Goal: Information Seeking & Learning: Find specific fact

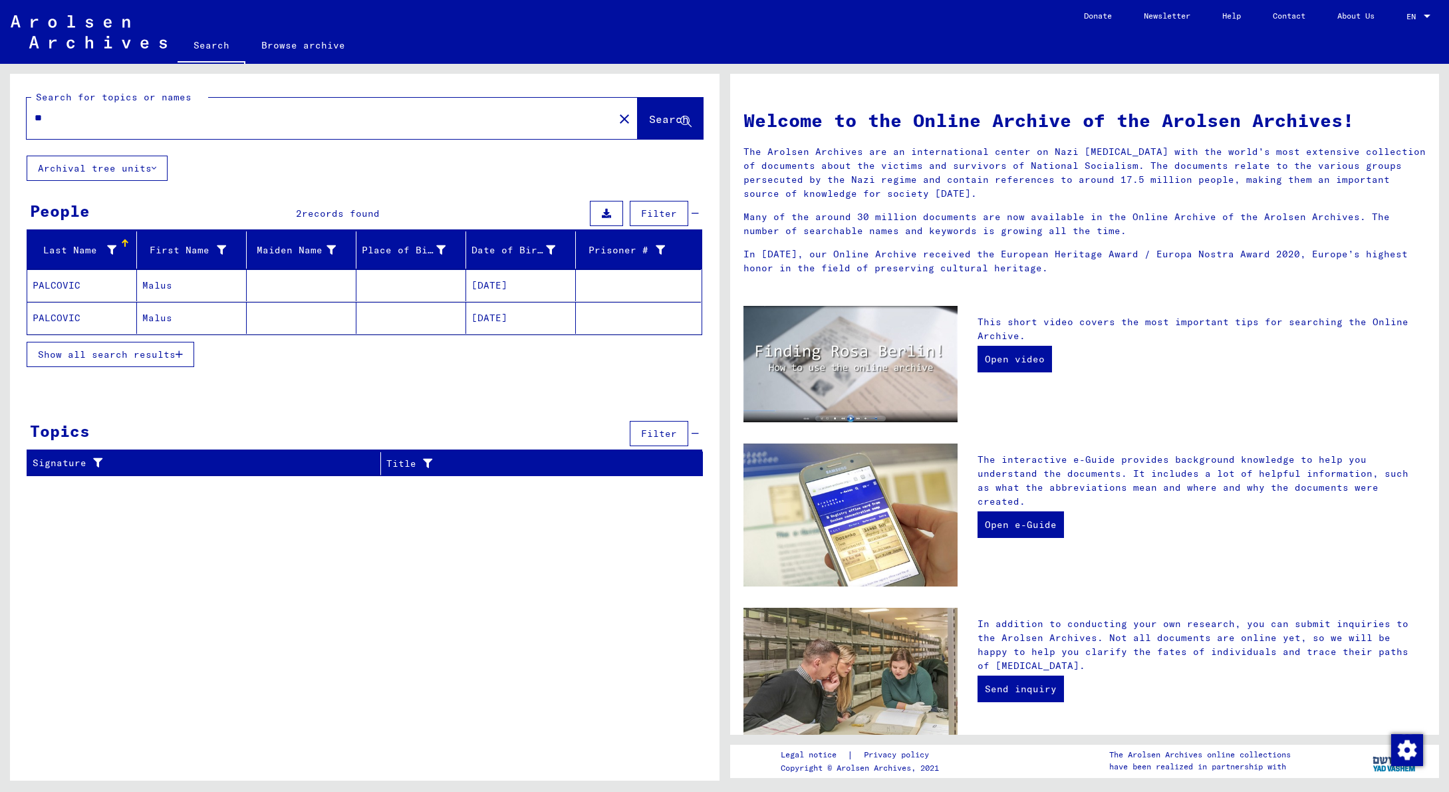
type input "*"
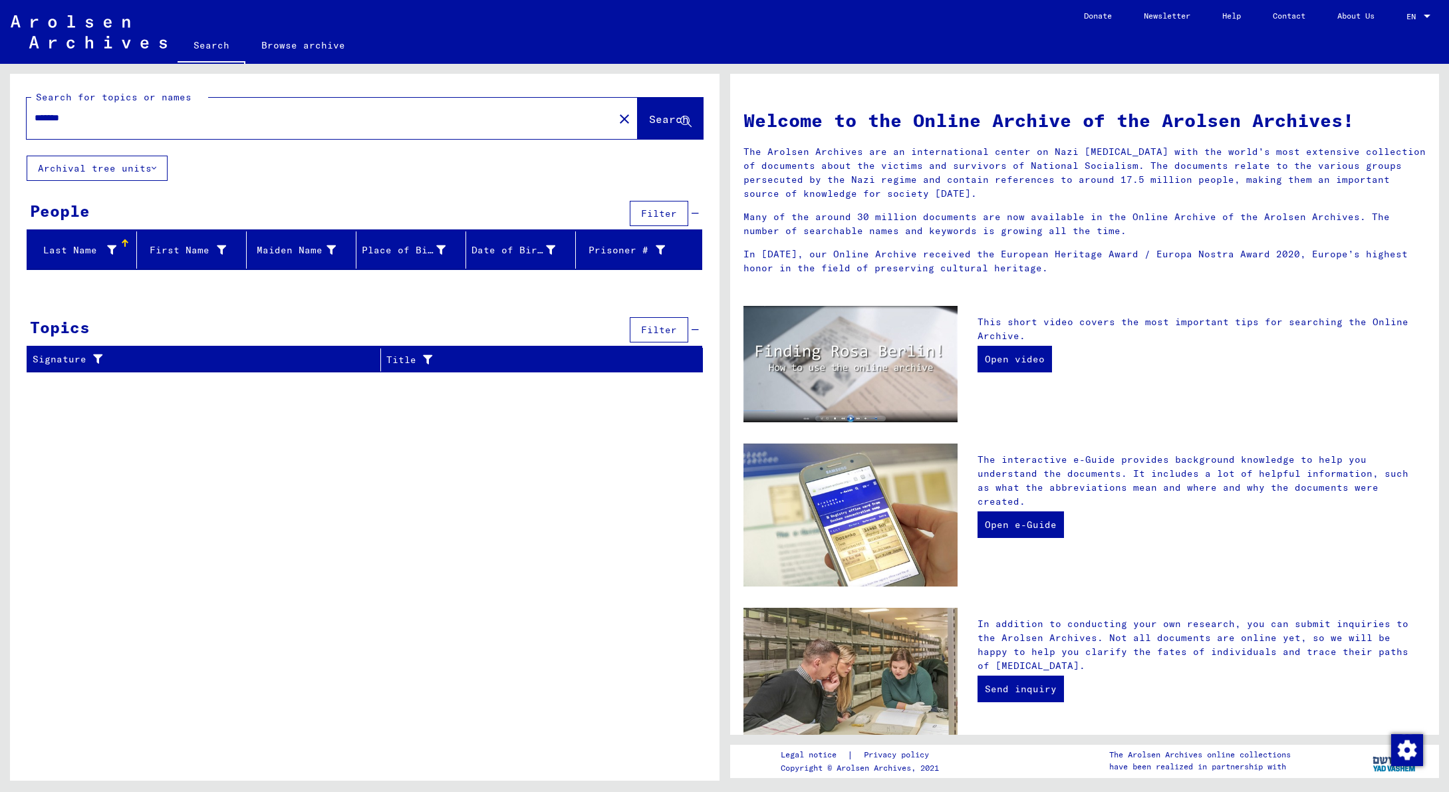
type input "*******"
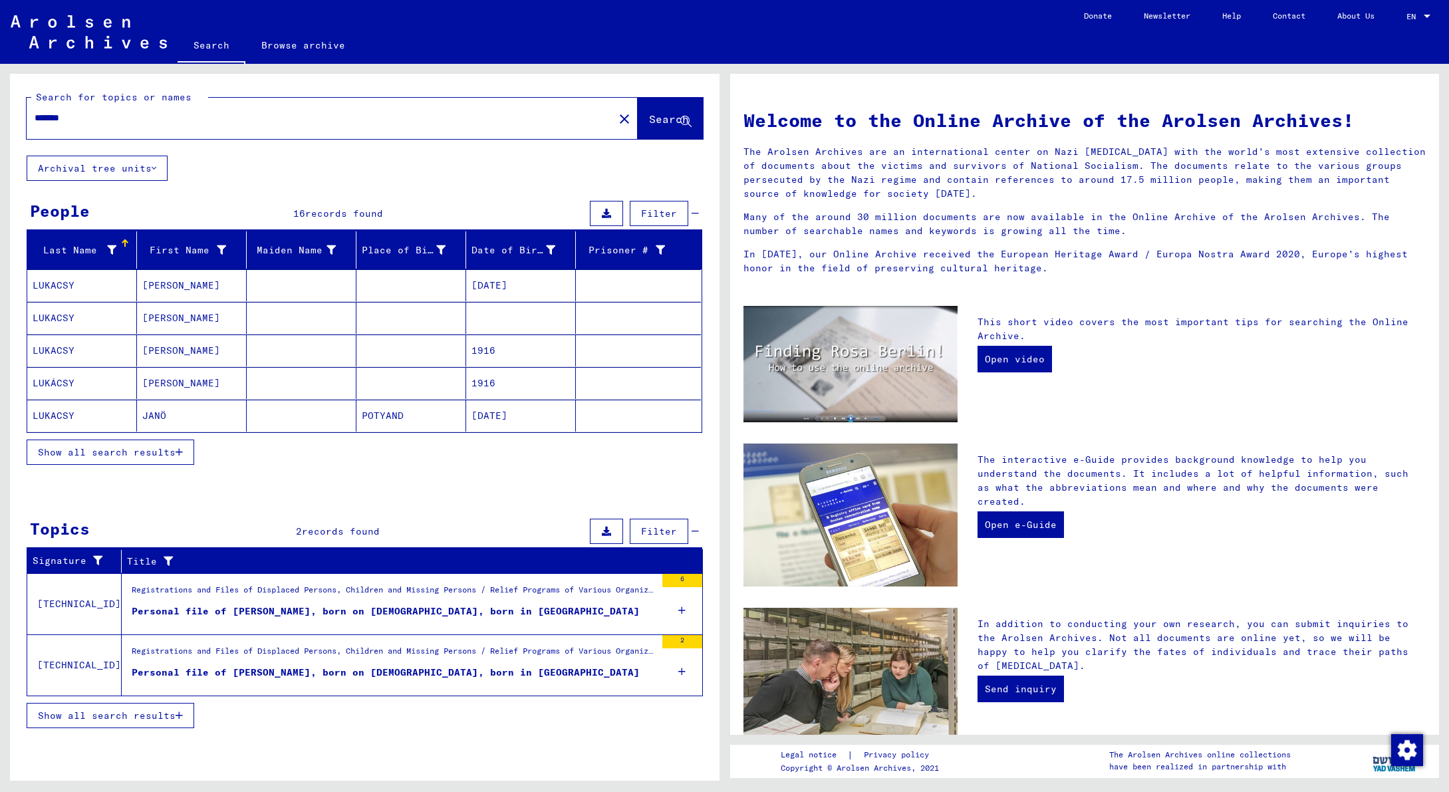
click at [158, 350] on mat-cell "[PERSON_NAME]" at bounding box center [192, 351] width 110 height 32
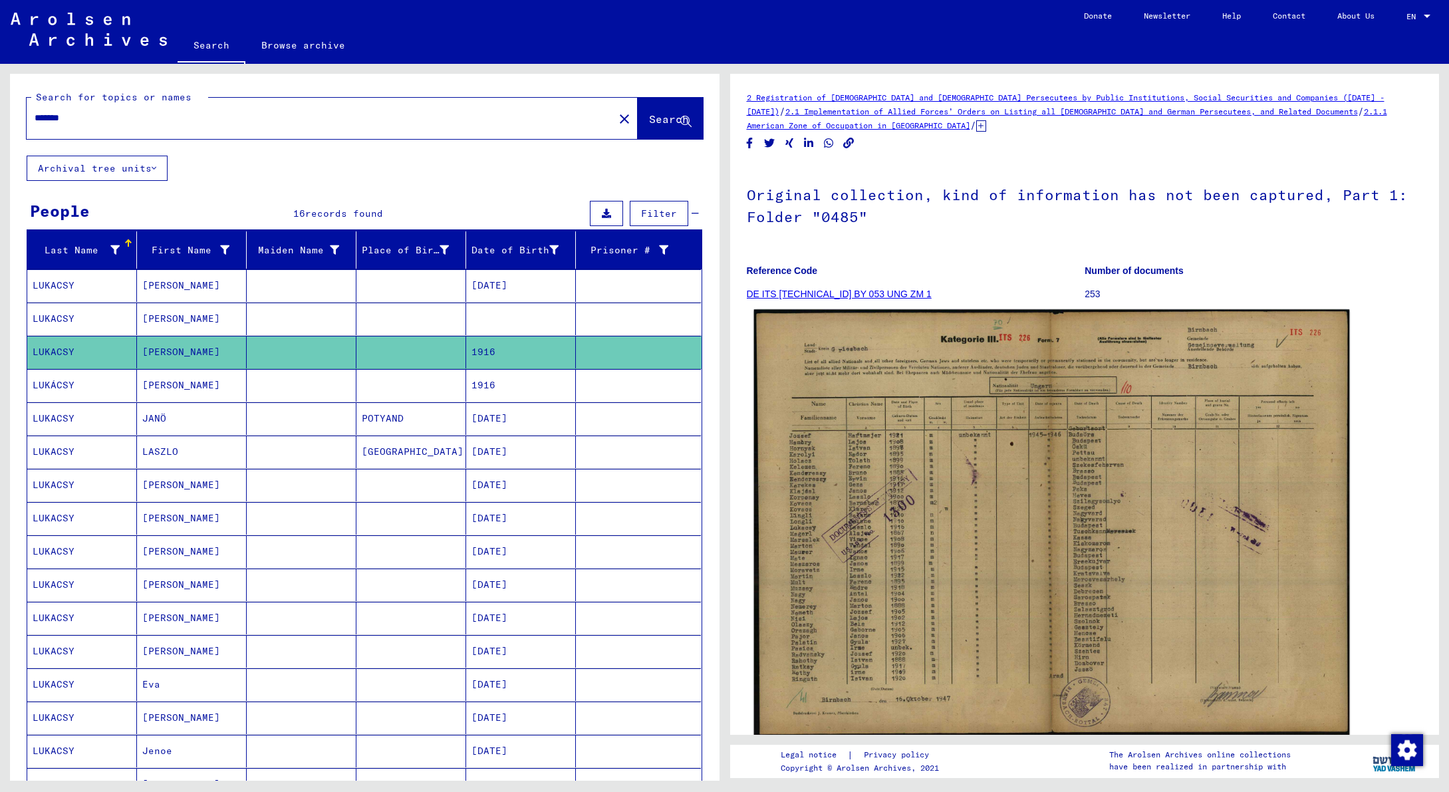
click at [979, 497] on img at bounding box center [1051, 523] width 595 height 427
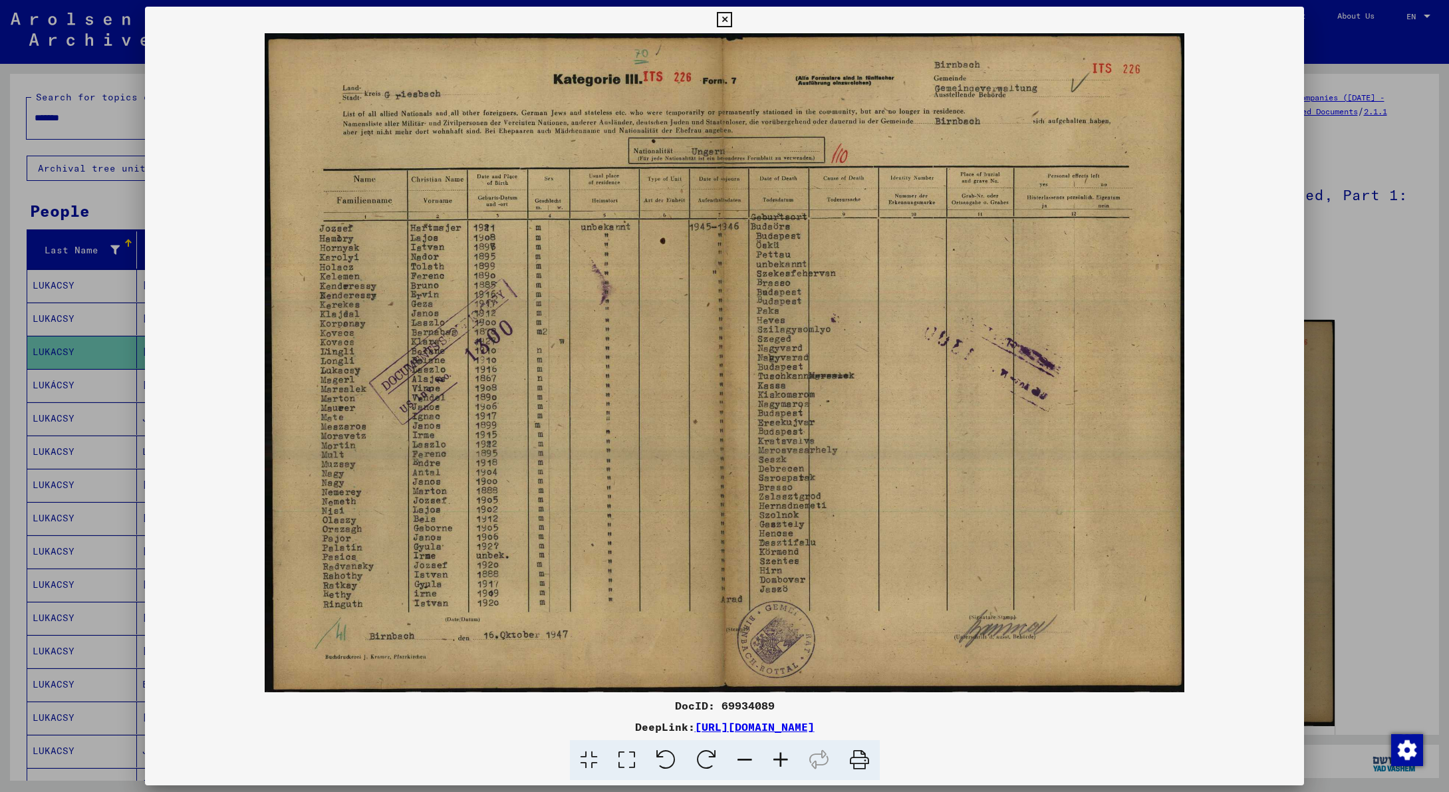
click at [732, 17] on icon at bounding box center [724, 20] width 15 height 16
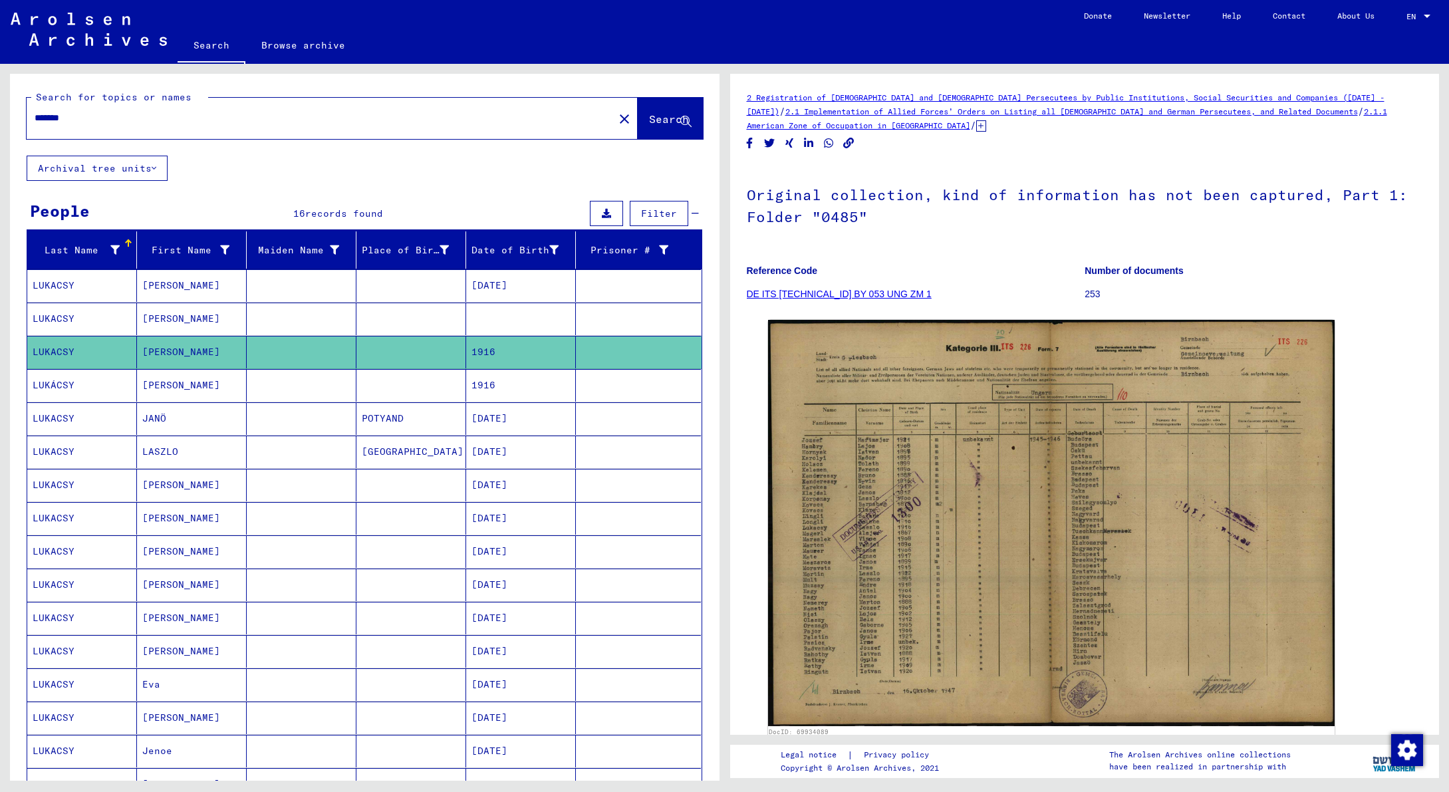
click at [166, 386] on mat-cell "[PERSON_NAME]" at bounding box center [192, 385] width 110 height 33
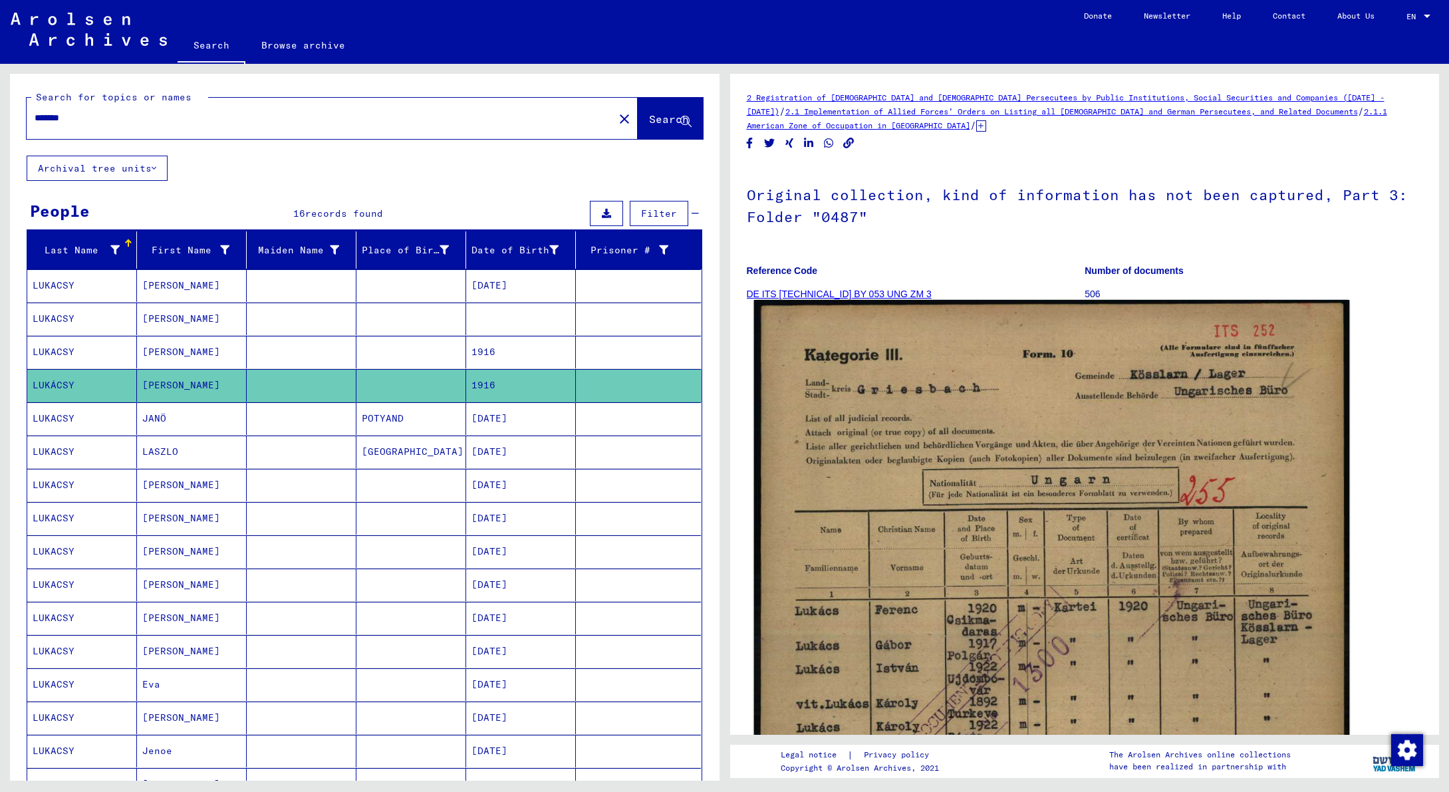
click at [1139, 482] on img at bounding box center [1051, 713] width 595 height 827
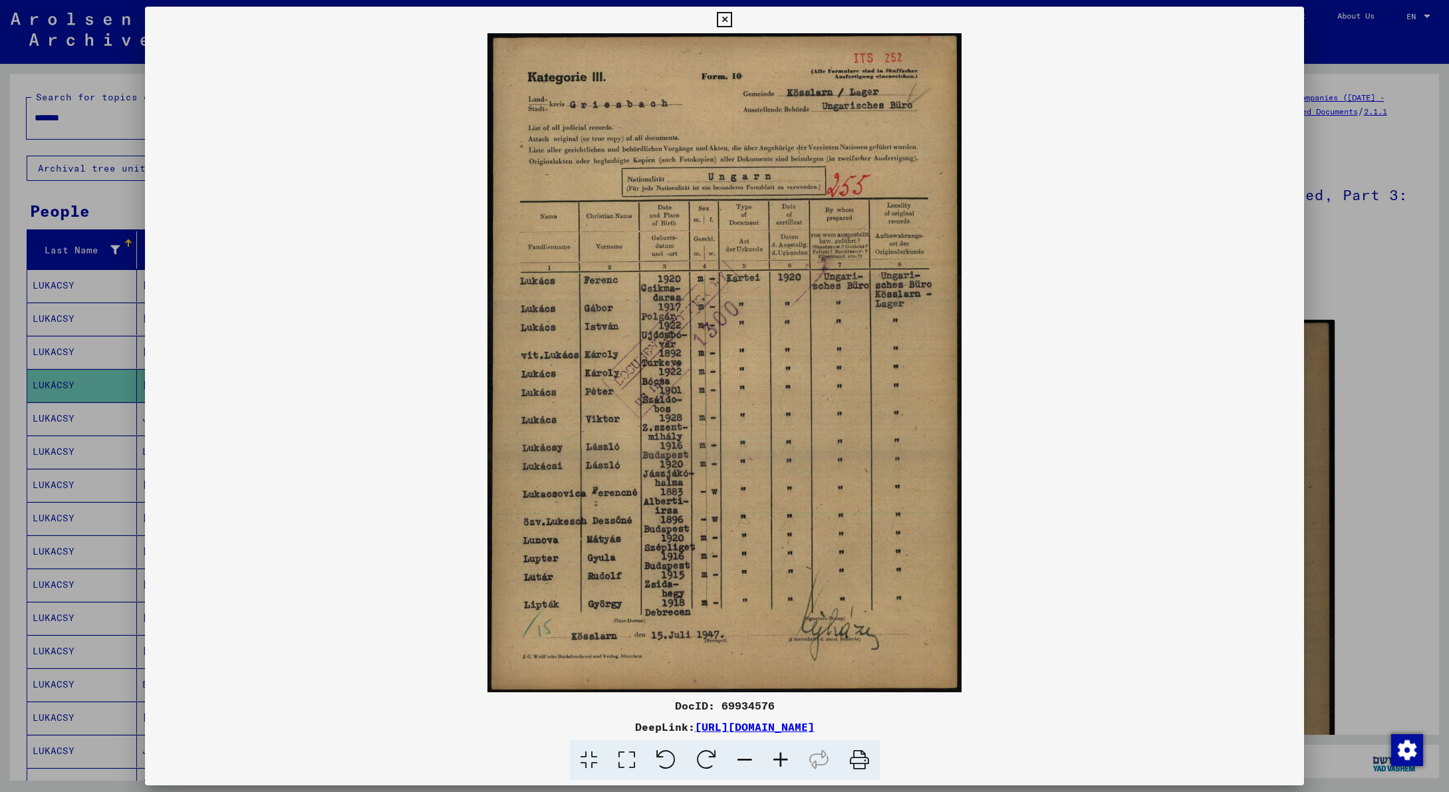
drag, startPoint x: 1293, startPoint y: 22, endPoint x: 1307, endPoint y: 22, distance: 14.0
click at [732, 22] on icon at bounding box center [724, 20] width 15 height 16
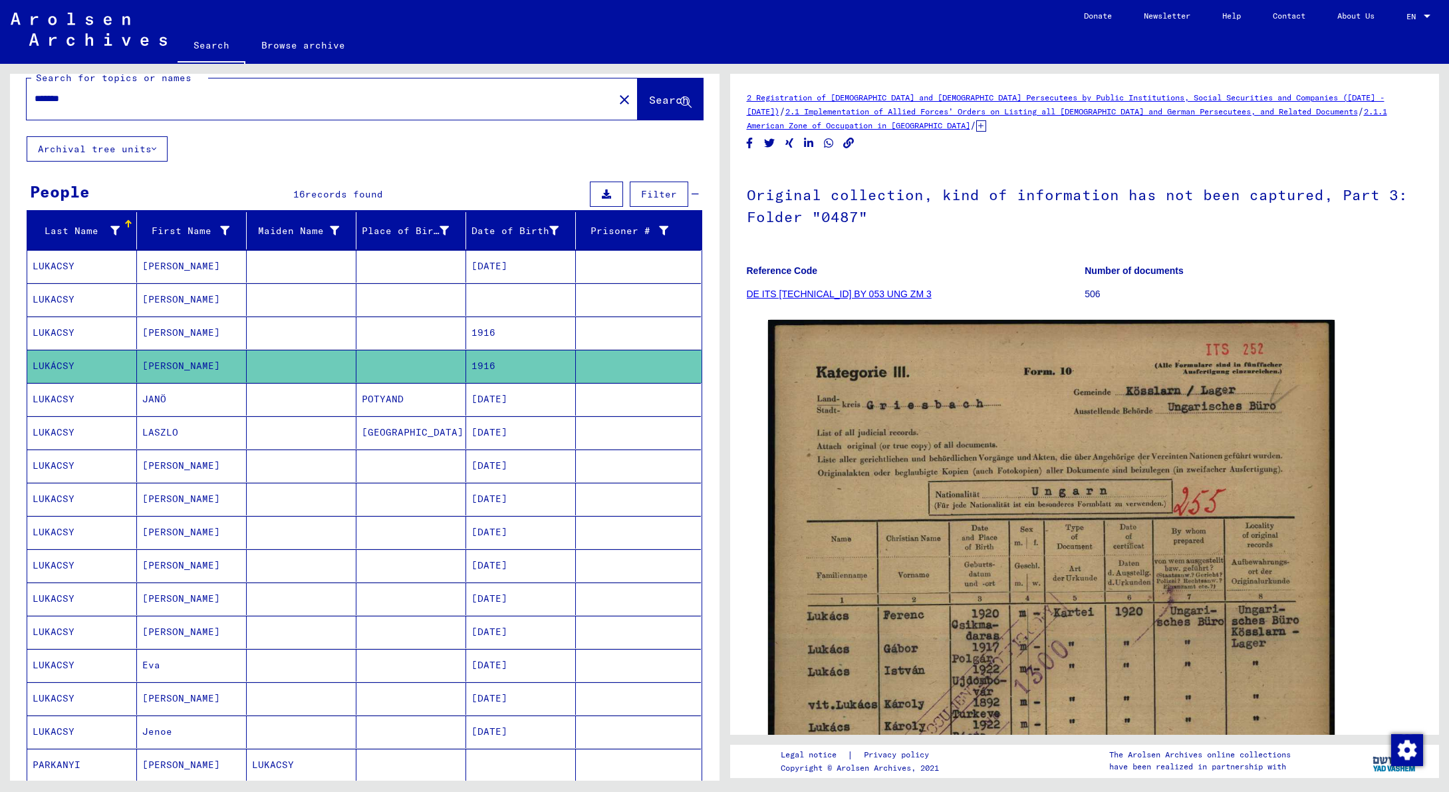
scroll to position [21, 0]
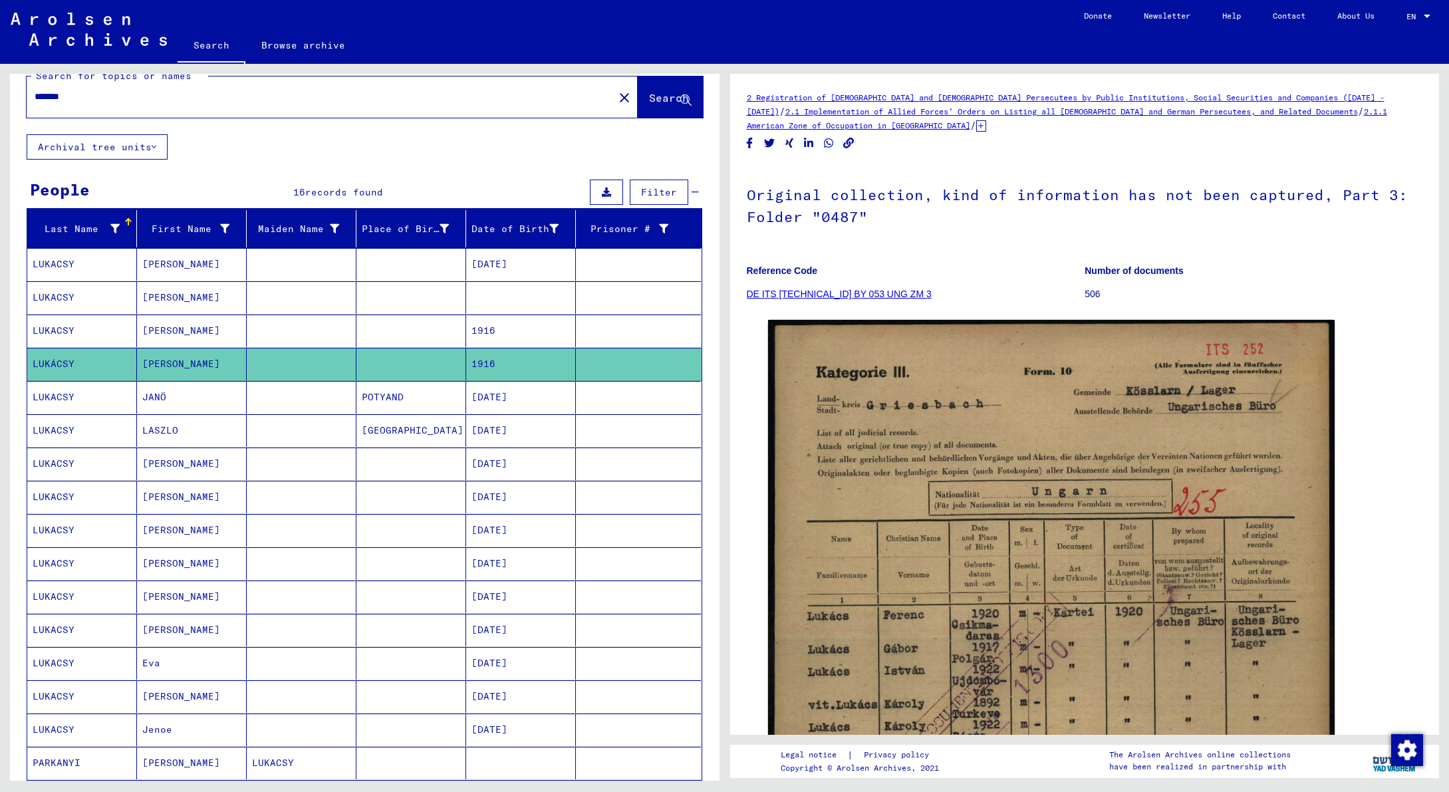
click at [194, 265] on mat-cell "[PERSON_NAME]" at bounding box center [192, 264] width 110 height 33
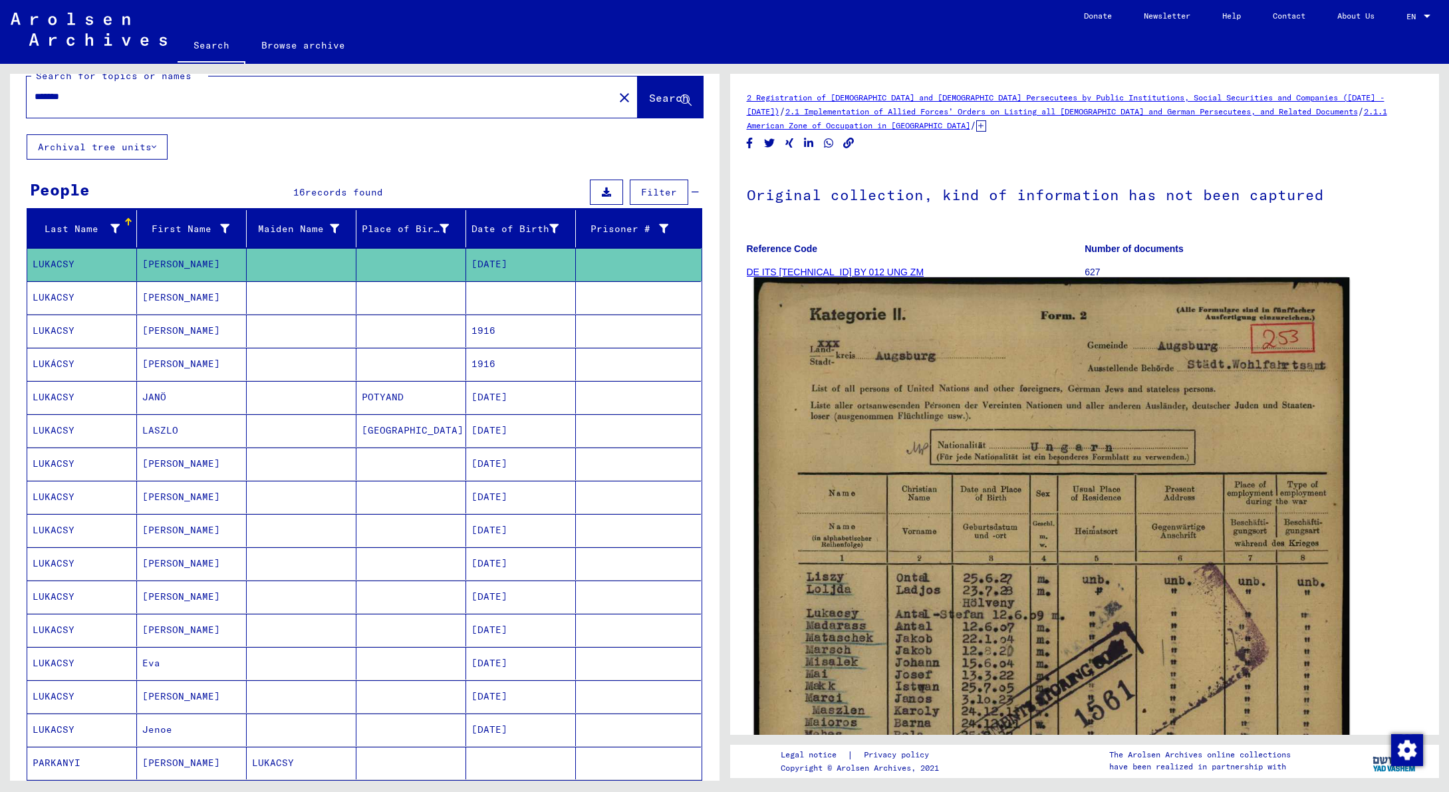
click at [1065, 471] on img at bounding box center [1051, 703] width 595 height 853
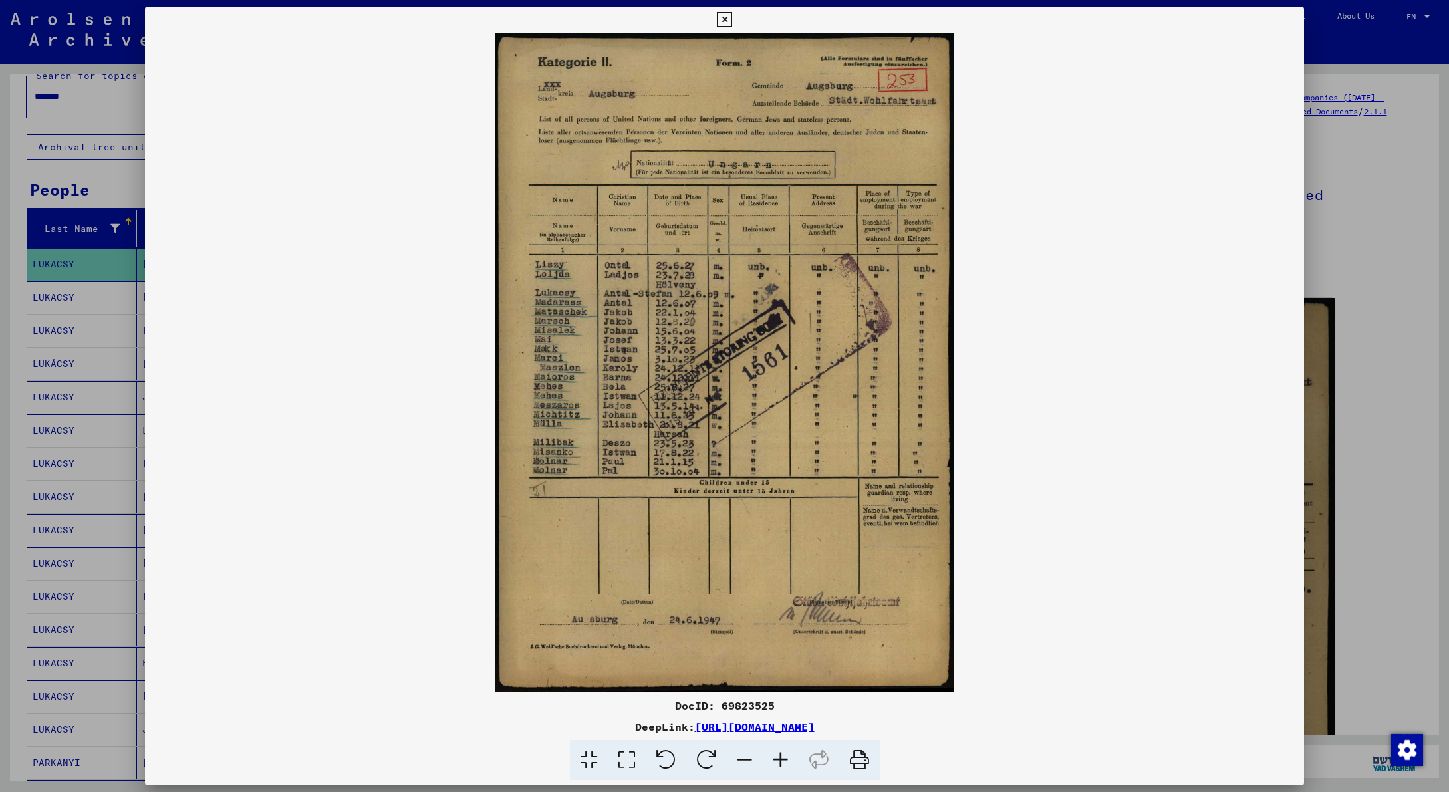
click at [732, 19] on icon at bounding box center [724, 20] width 15 height 16
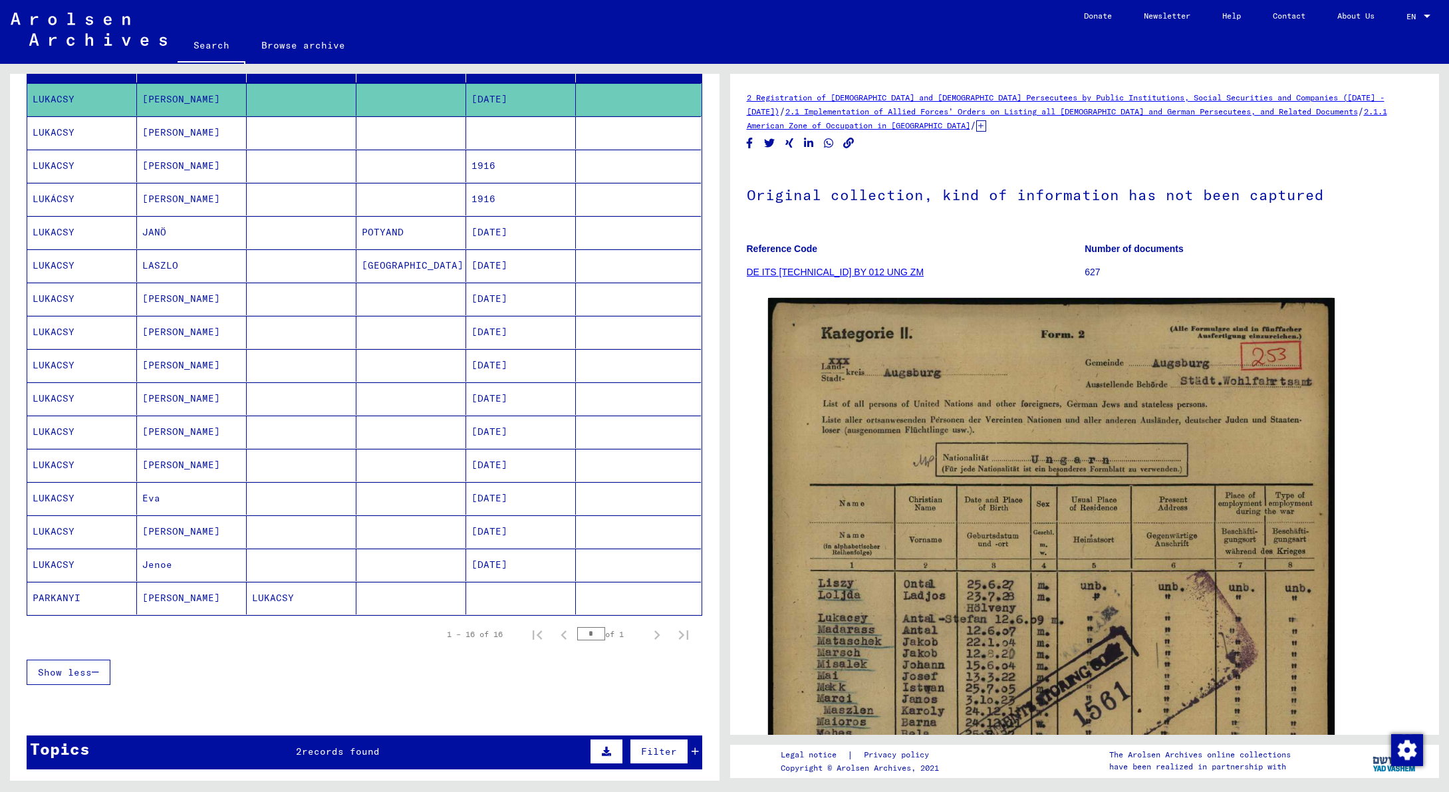
scroll to position [191, 0]
